Goal: Task Accomplishment & Management: Manage account settings

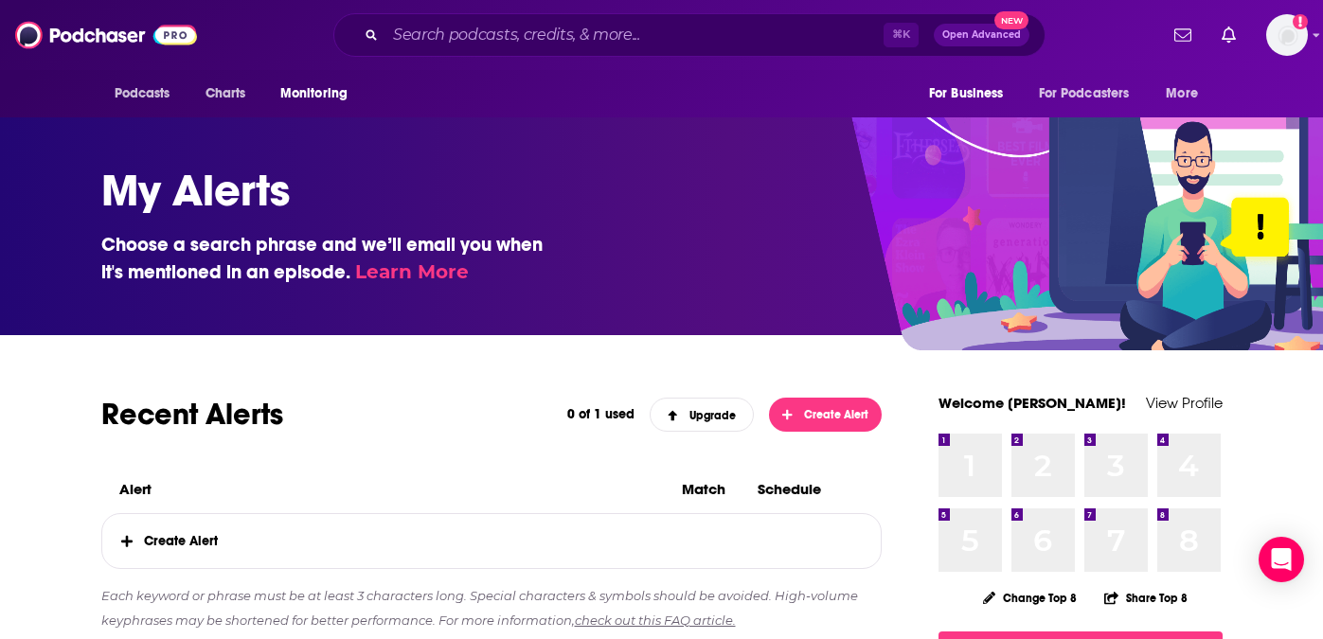
click at [129, 546] on icon at bounding box center [126, 541] width 11 height 13
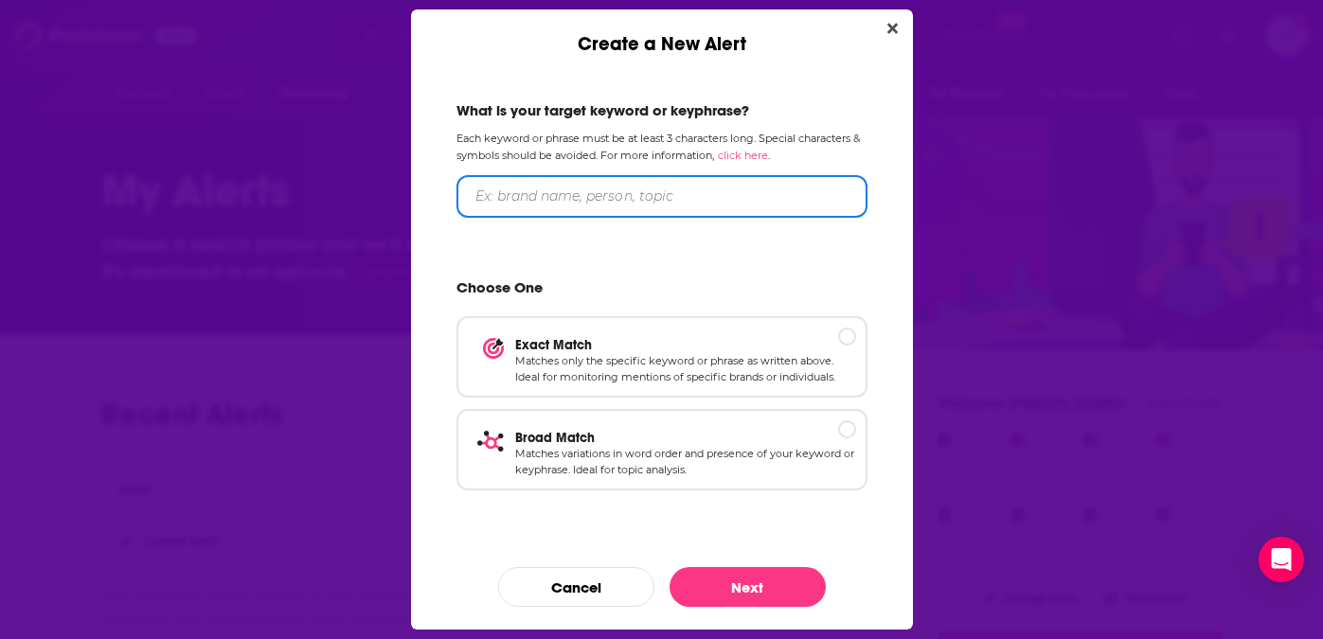
click at [562, 208] on input "Create a New Alert" at bounding box center [661, 196] width 411 height 43
click at [851, 333] on div "Create a New Alert" at bounding box center [847, 336] width 18 height 18
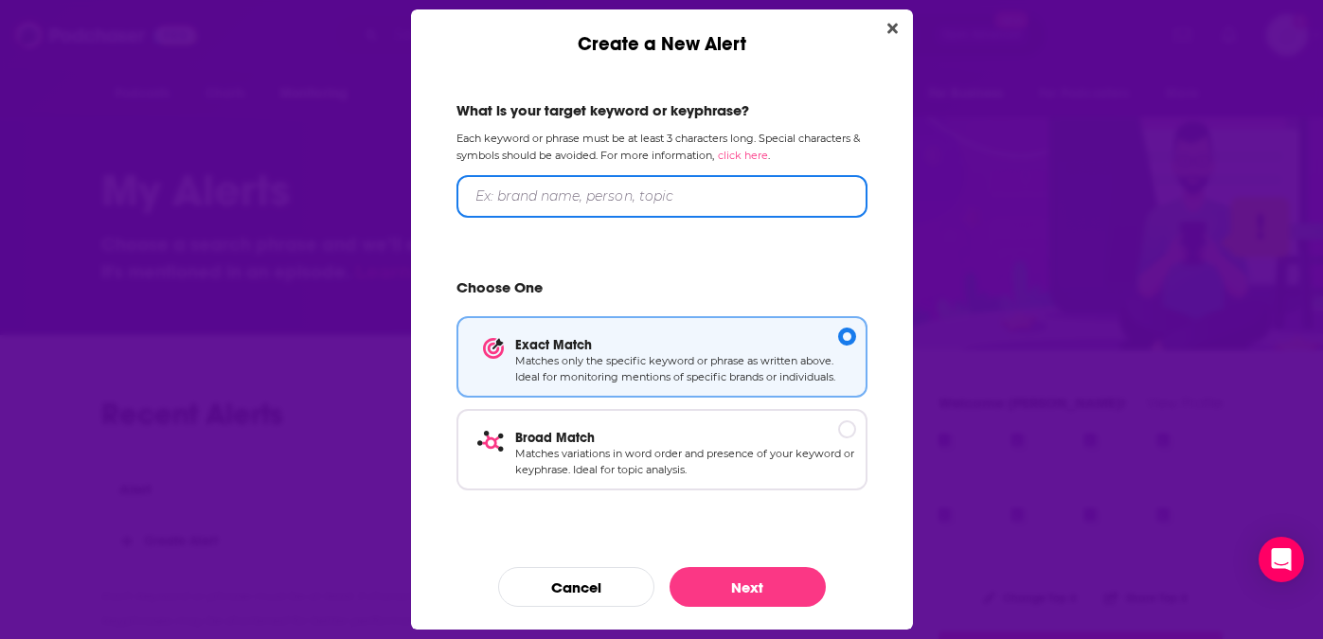
click at [531, 194] on input "Create a New Alert" at bounding box center [661, 196] width 411 height 43
type input "The Wellness Company"
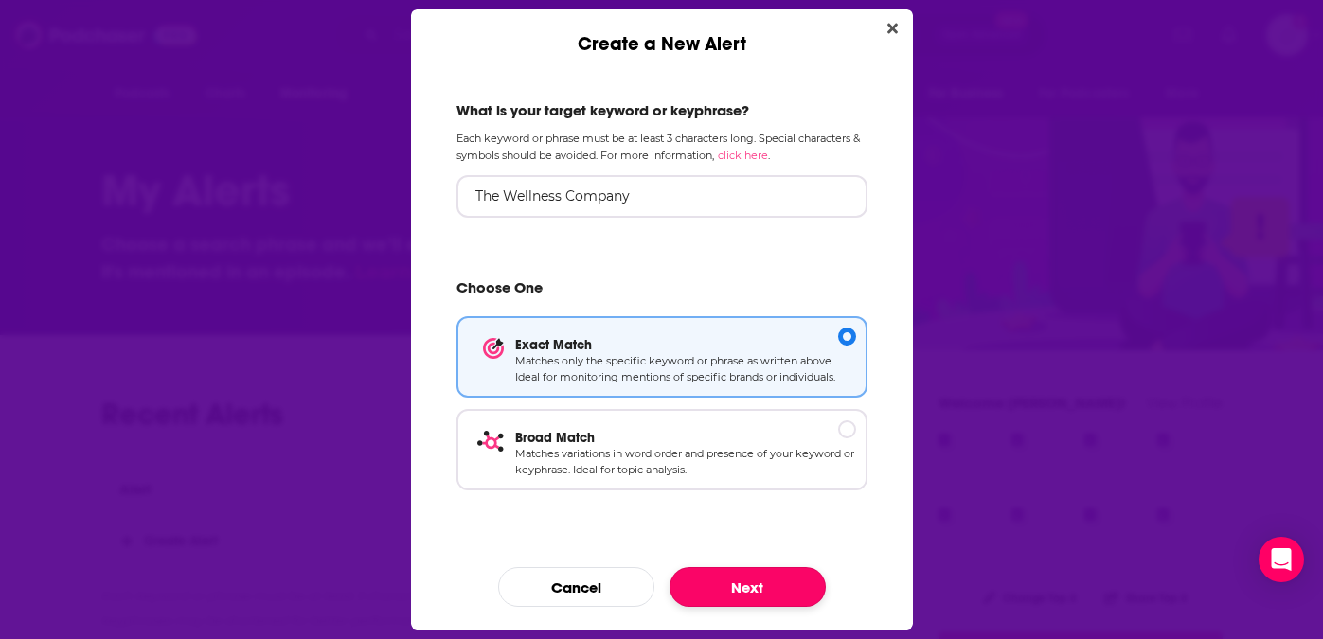
click at [760, 577] on button "Next" at bounding box center [747, 587] width 156 height 40
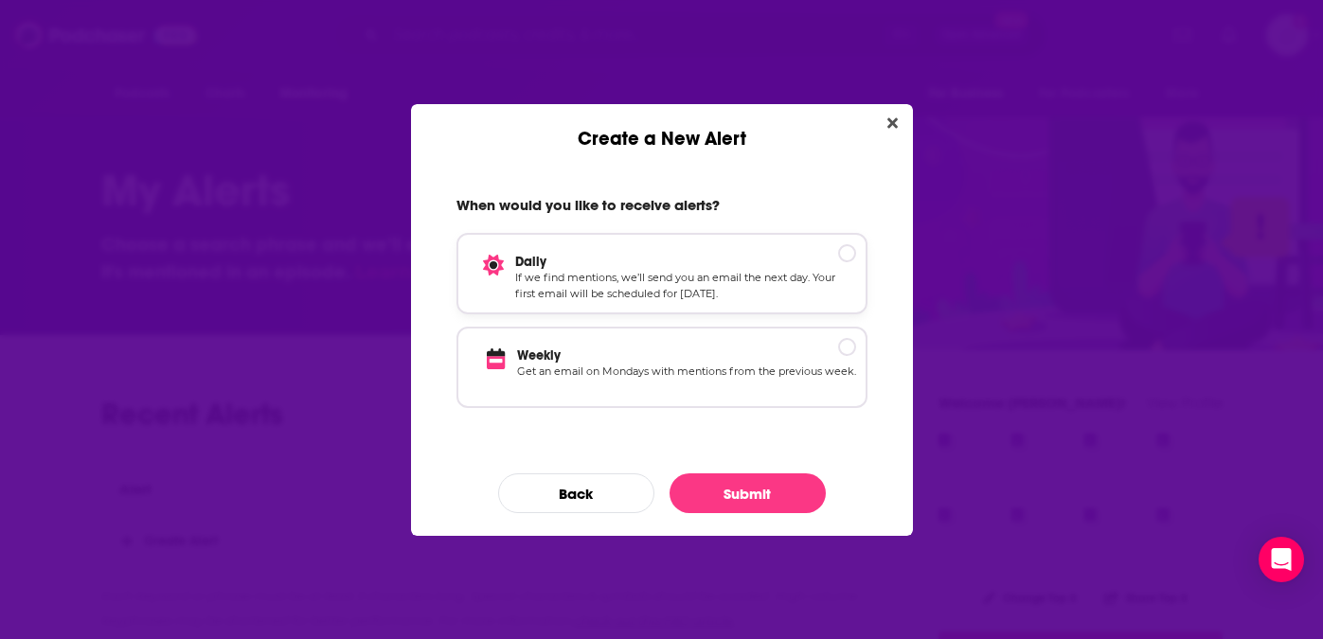
click at [843, 255] on p "Daily" at bounding box center [685, 262] width 341 height 16
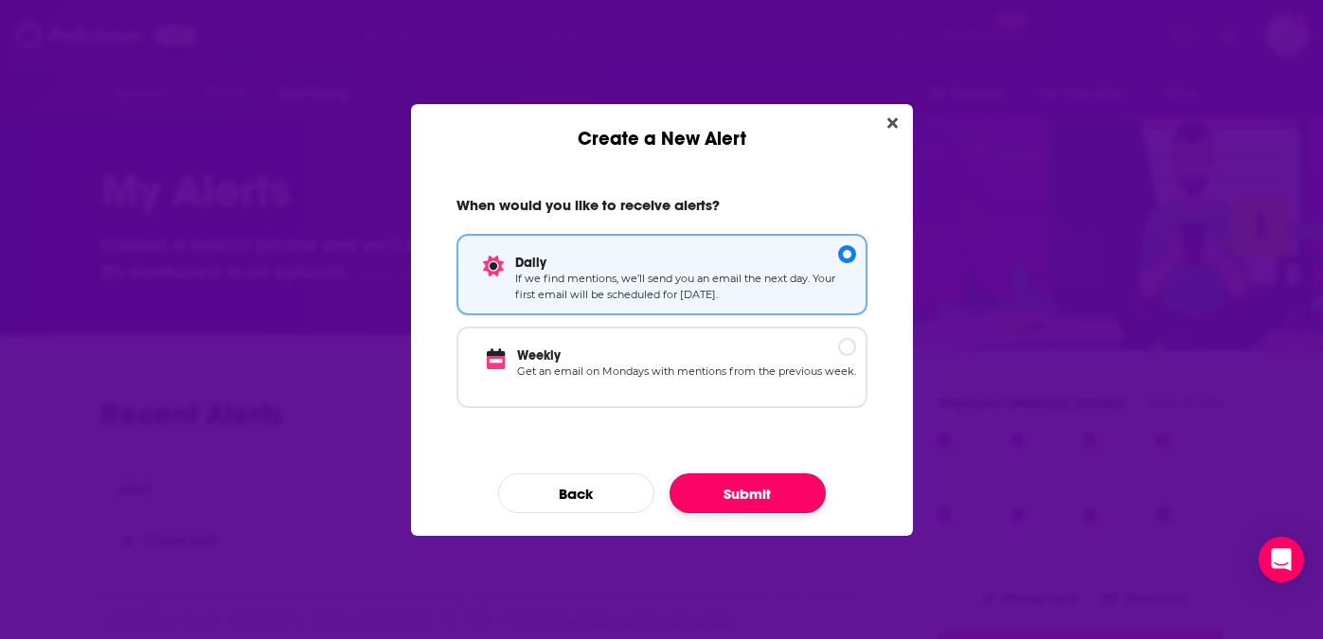
click at [761, 492] on button "Submit" at bounding box center [747, 493] width 156 height 40
